Goal: Register for event/course

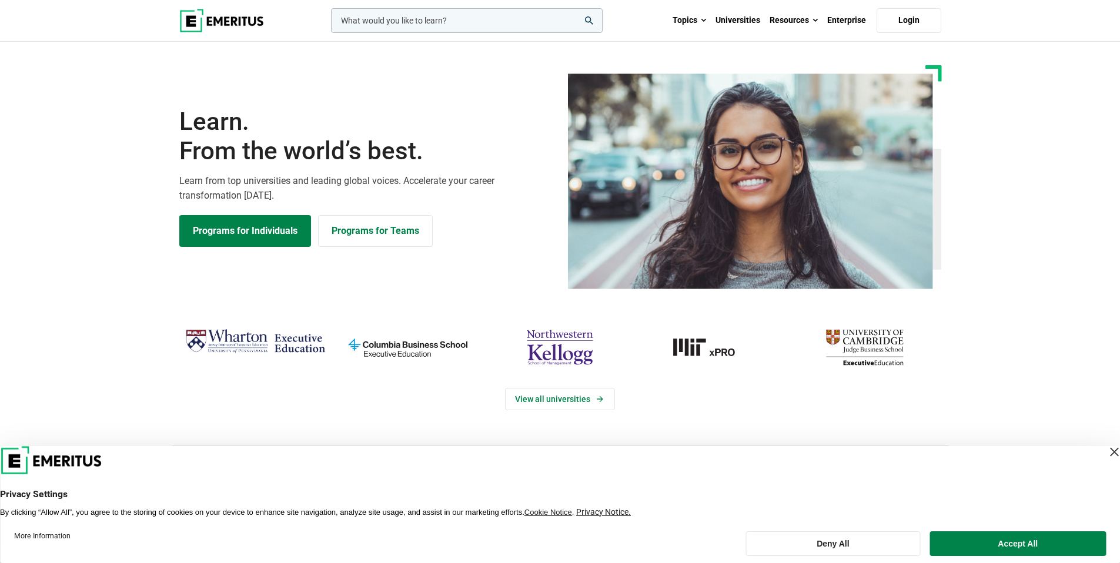
scroll to position [23, 0]
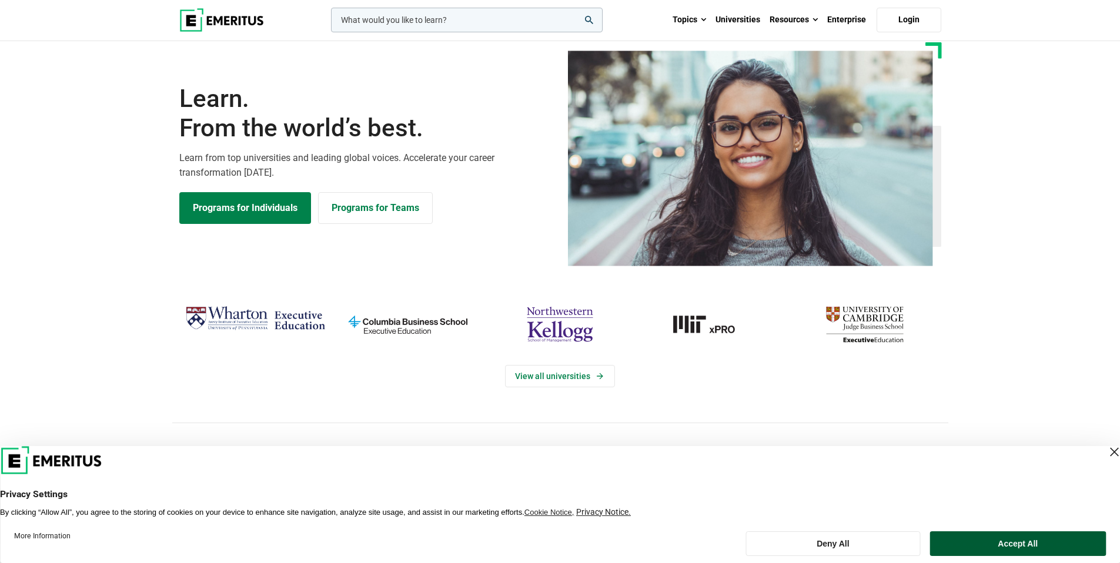
click at [1022, 551] on button "Accept All" at bounding box center [1018, 543] width 176 height 25
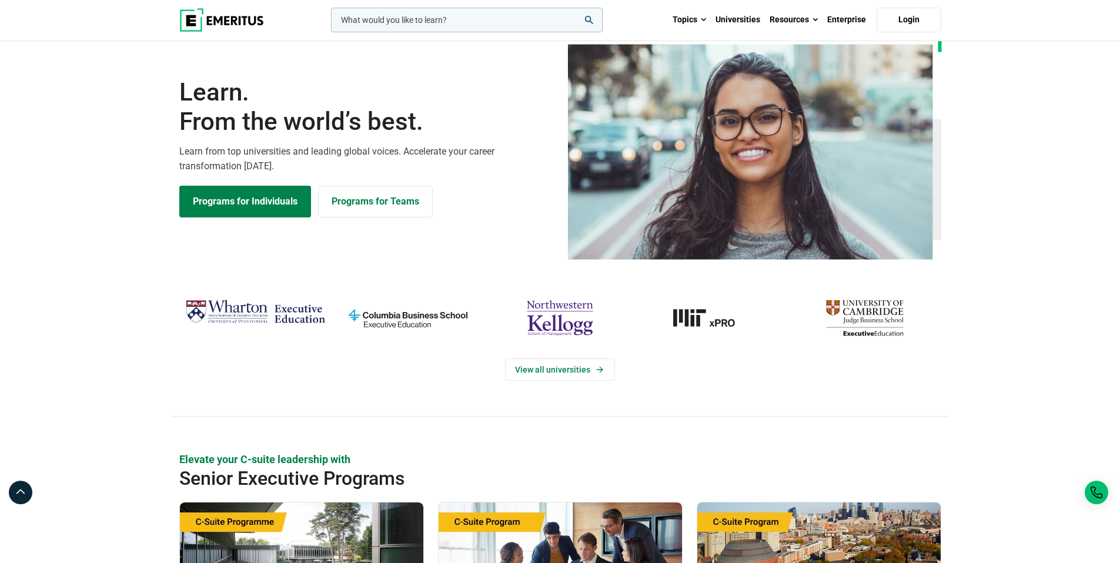
scroll to position [0, 0]
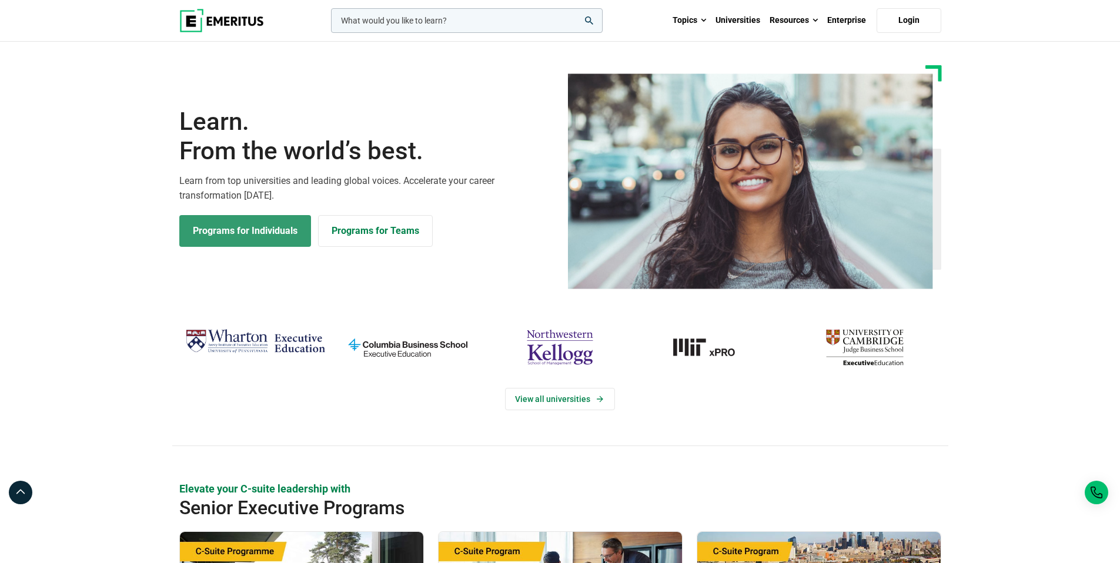
click at [278, 232] on link "Programs for Individuals" at bounding box center [245, 231] width 132 height 32
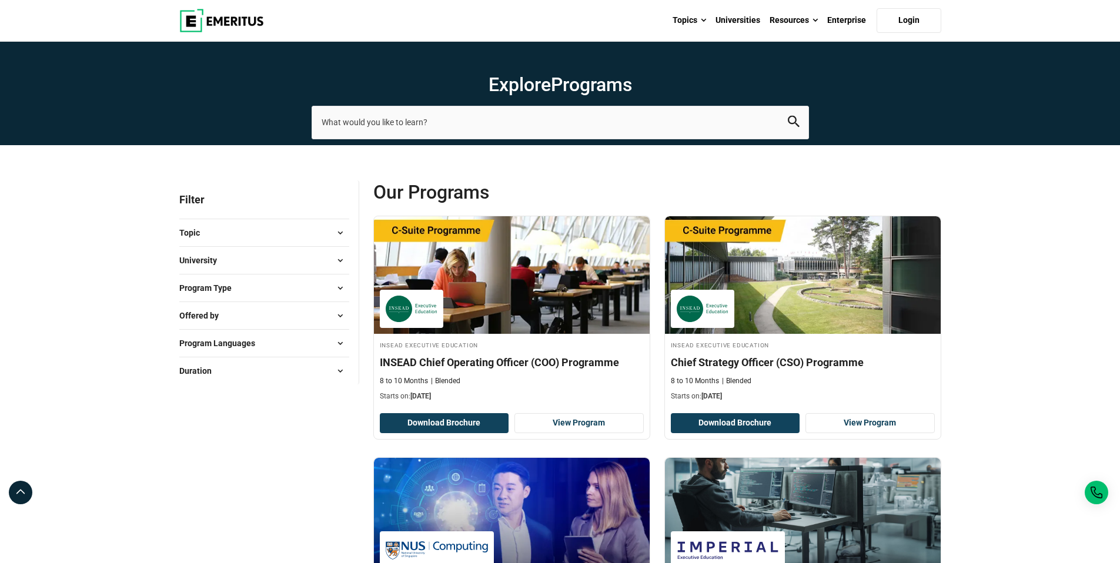
click at [237, 268] on button "University" at bounding box center [264, 261] width 170 height 18
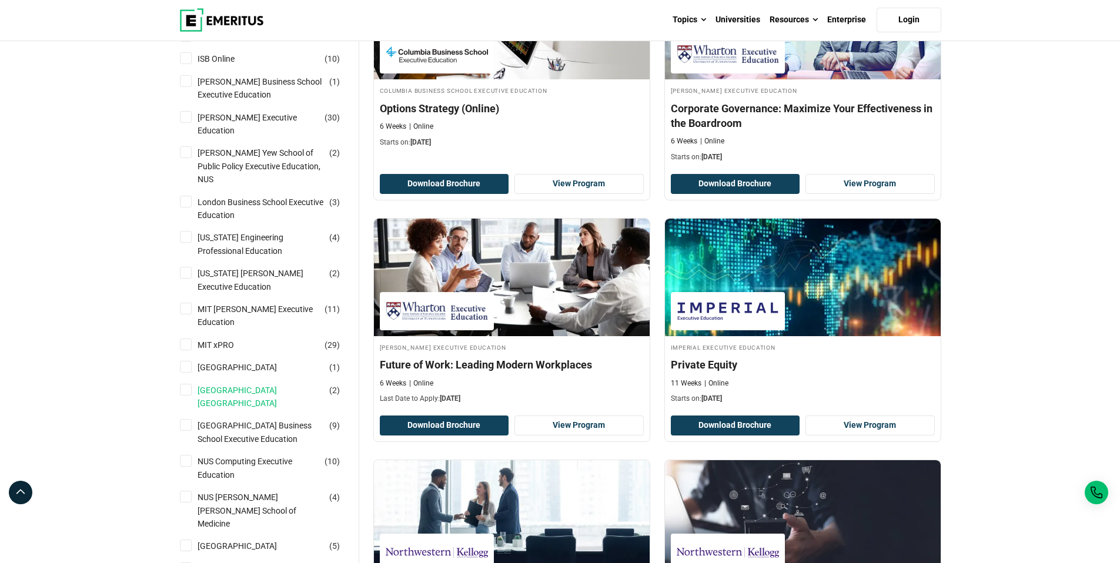
scroll to position [768, 0]
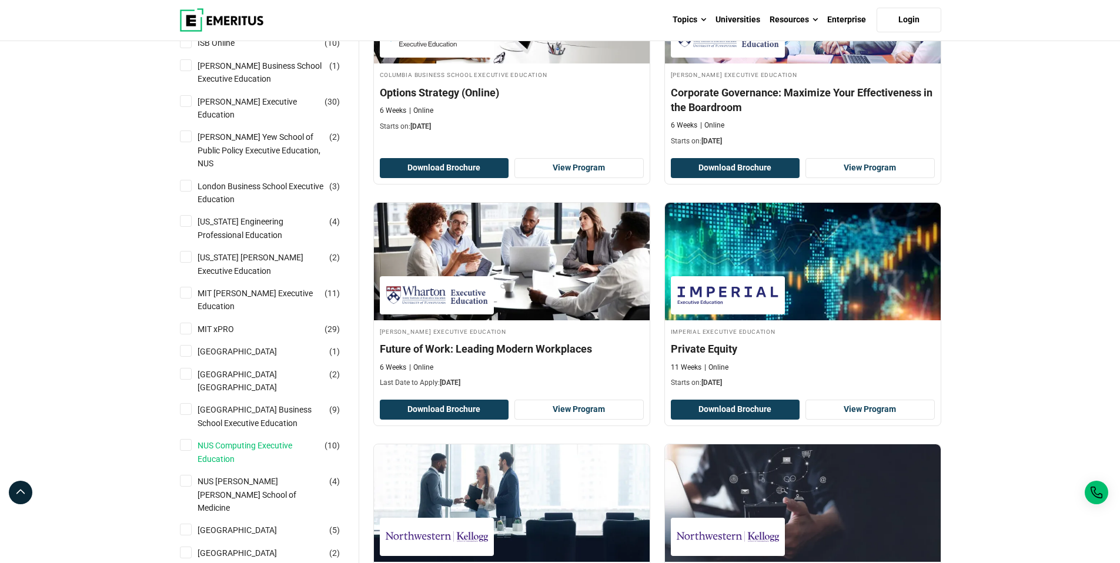
click at [235, 439] on link "NUS Computing Executive Education" at bounding box center [273, 452] width 150 height 26
checkbox input "true"
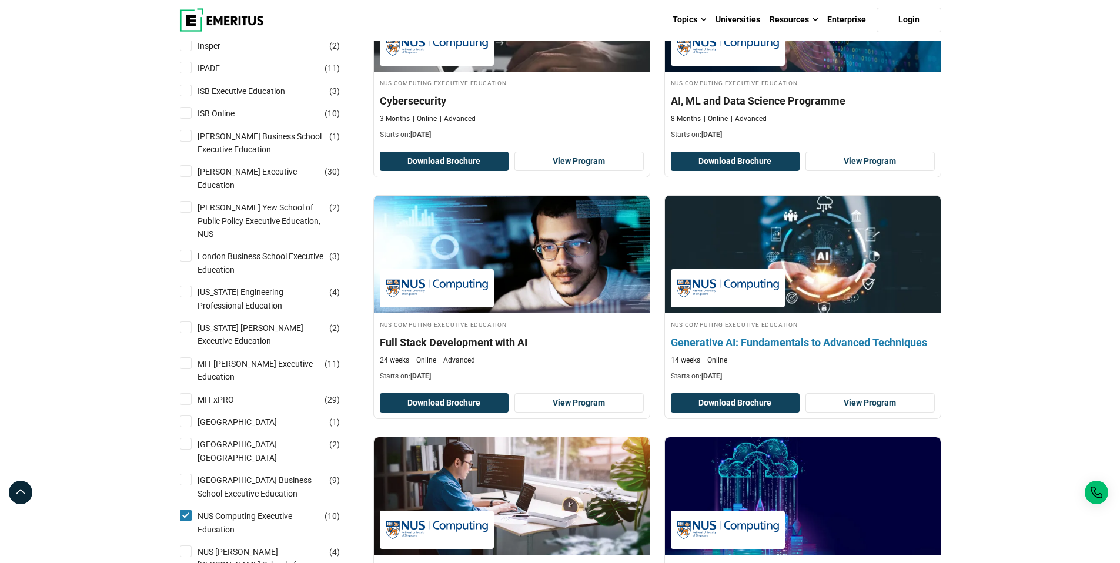
scroll to position [747, 0]
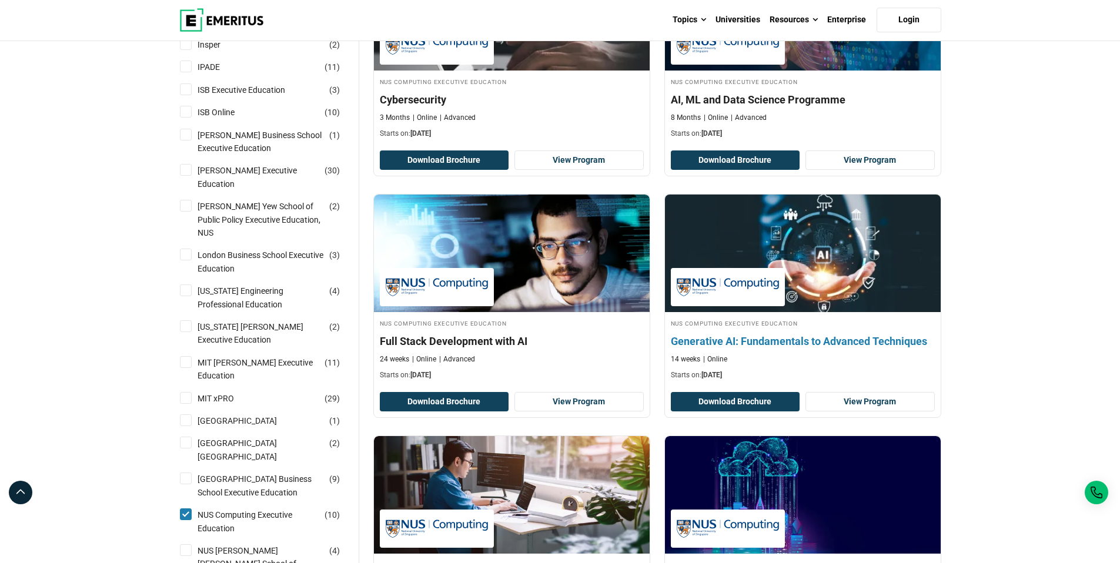
click at [824, 343] on h4 "Generative AI: Fundamentals to Advanced Techniques" at bounding box center [803, 341] width 264 height 15
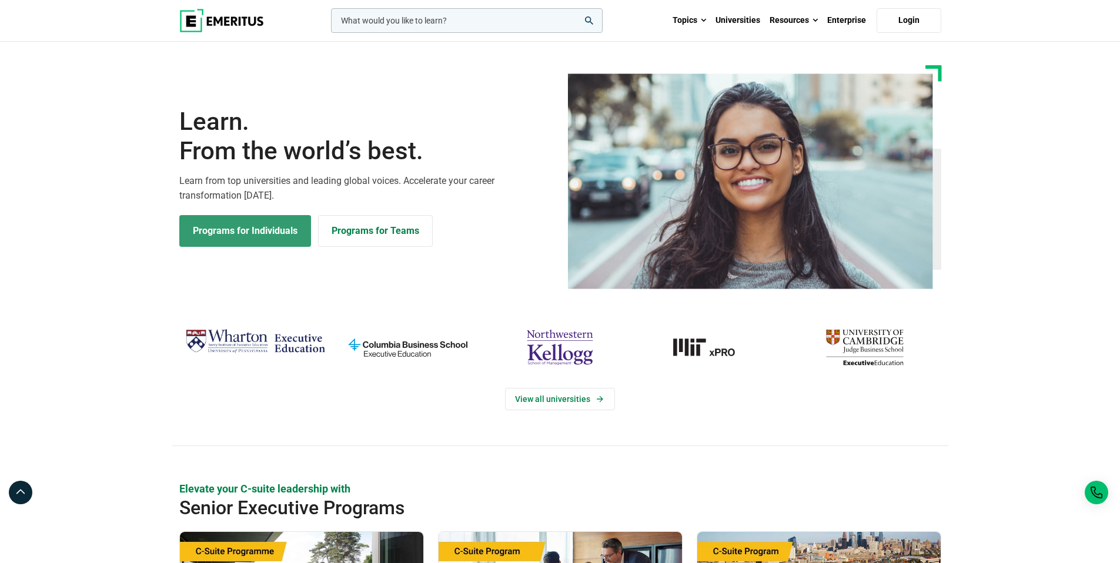
click at [279, 233] on link "Programs for Individuals" at bounding box center [245, 231] width 132 height 32
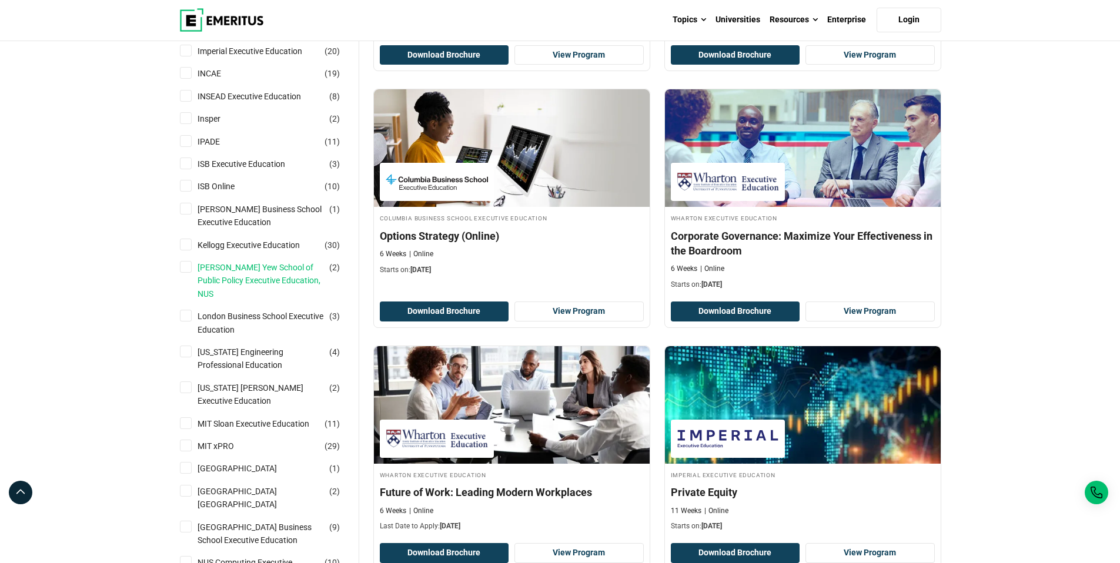
scroll to position [763, 0]
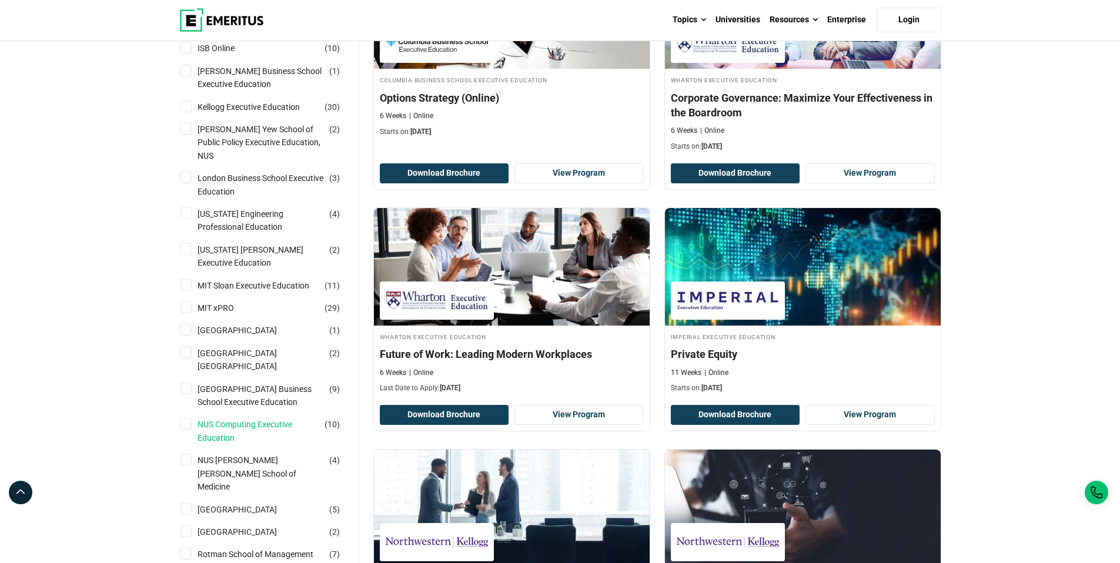
click at [254, 425] on link "NUS Computing Executive Education" at bounding box center [273, 431] width 150 height 26
checkbox input "true"
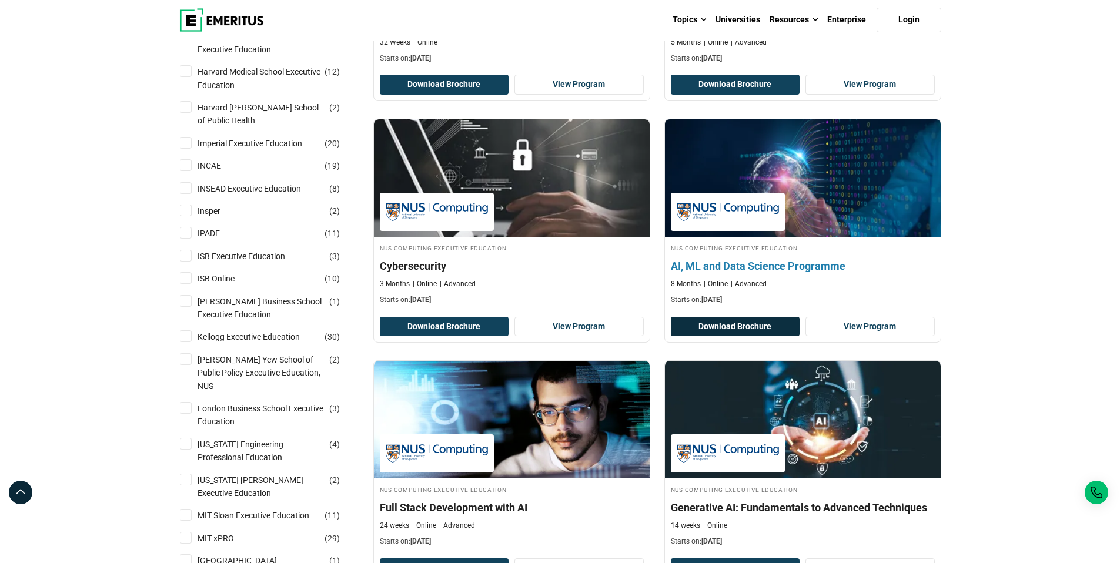
scroll to position [664, 0]
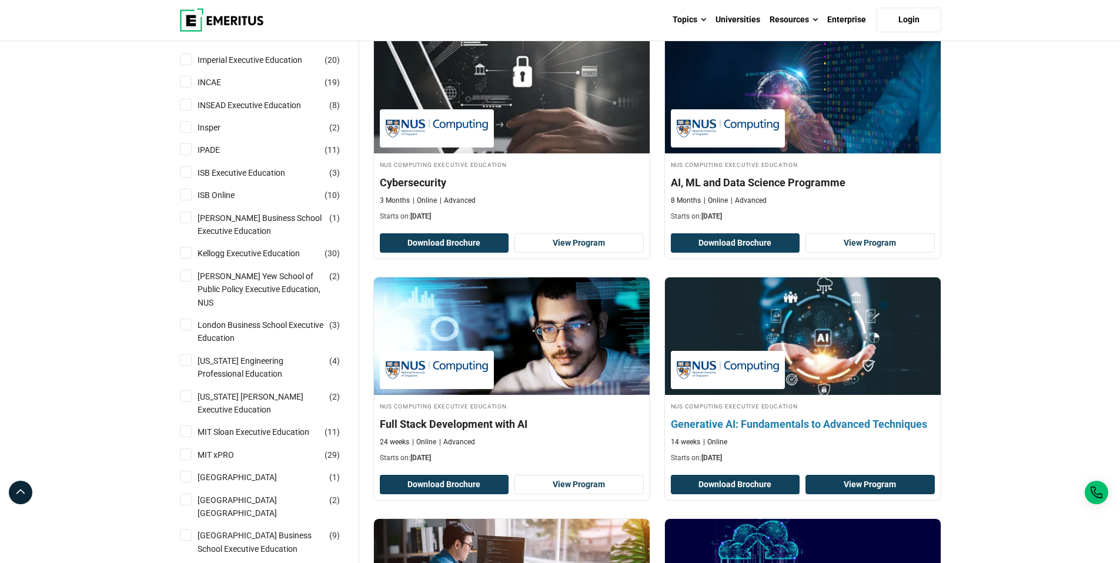
click at [867, 481] on link "View Program" at bounding box center [869, 485] width 129 height 20
